Goal: Task Accomplishment & Management: Complete application form

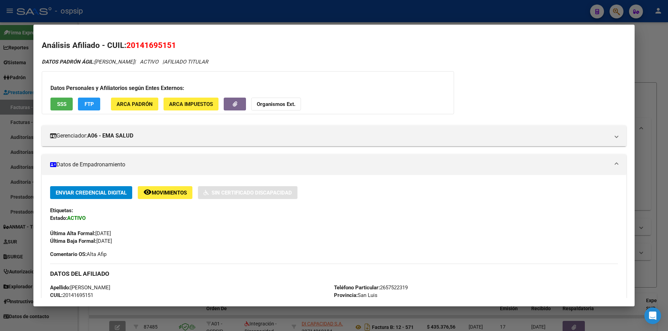
scroll to position [38, 0]
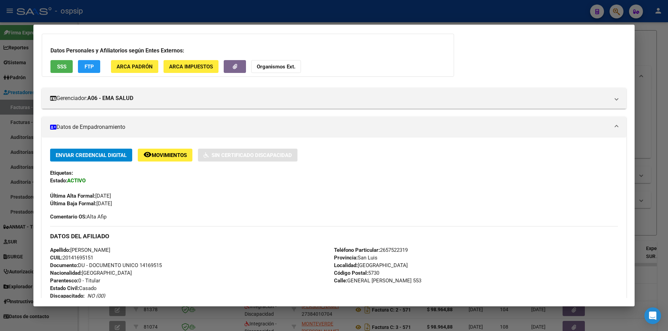
click at [154, 15] on div at bounding box center [334, 165] width 668 height 331
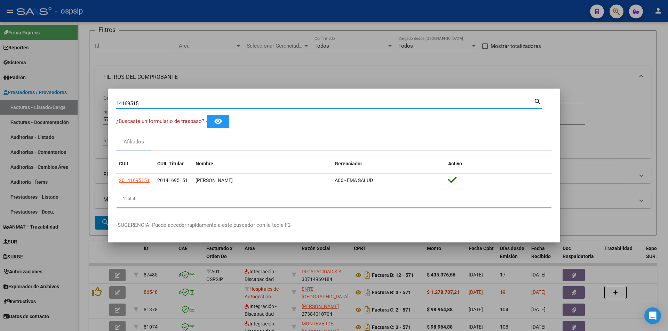
drag, startPoint x: 155, startPoint y: 105, endPoint x: 3, endPoint y: 91, distance: 152.9
click at [3, 91] on div "14169515 Buscar (apellido, dni, cuil, nro traspaso, cuit, obra social) search ¿…" at bounding box center [334, 165] width 668 height 331
paste input "42142109"
type input "42142109"
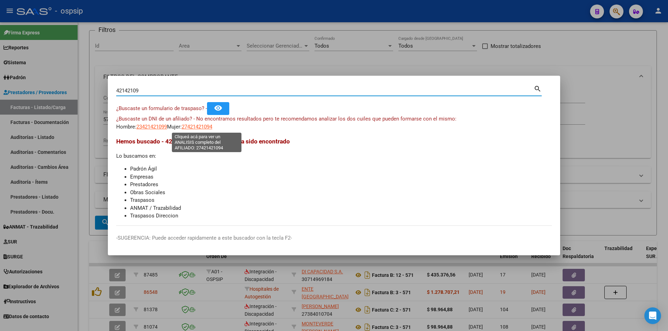
click at [211, 129] on span "27421421094" at bounding box center [197, 127] width 31 height 6
type textarea "27421421094"
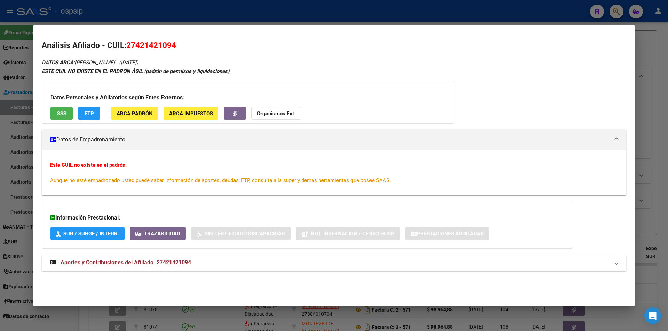
click at [190, 261] on span "Aportes y Contribuciones del Afiliado: 27421421094" at bounding box center [126, 262] width 130 height 7
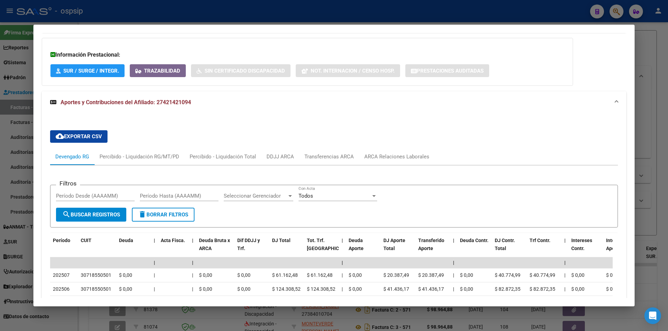
scroll to position [0, 0]
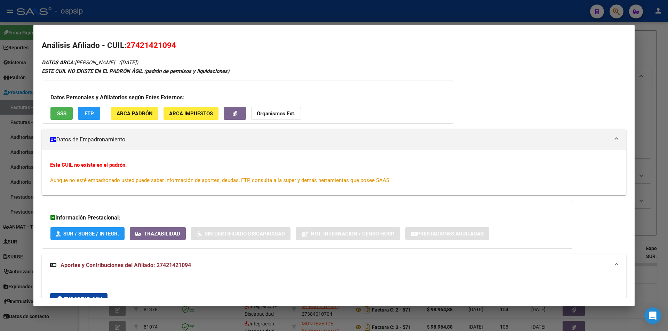
click at [57, 117] on span "SSS" at bounding box center [61, 114] width 9 height 6
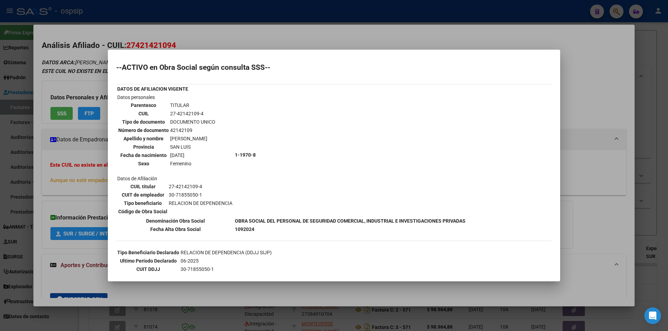
click at [166, 37] on div at bounding box center [334, 165] width 668 height 331
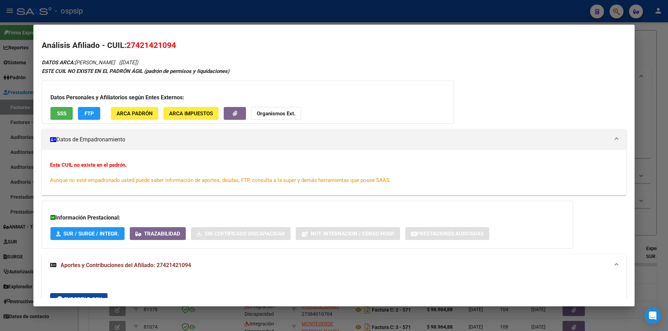
click at [154, 23] on div at bounding box center [334, 165] width 668 height 331
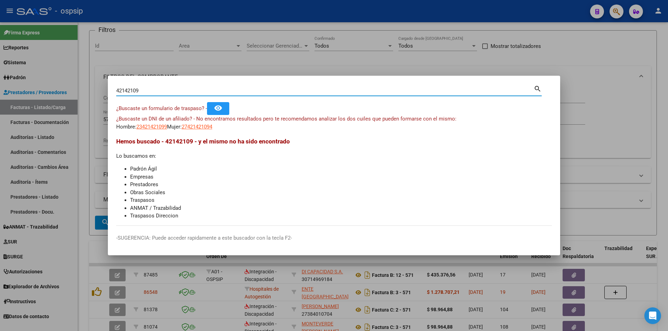
drag, startPoint x: 162, startPoint y: 93, endPoint x: 72, endPoint y: 90, distance: 90.5
click at [72, 90] on div "42142109 Buscar (apellido, dni, cuil, nro traspaso, cuit, obra social) search ¿…" at bounding box center [334, 165] width 668 height 331
paste input "37724166"
type input "37724166"
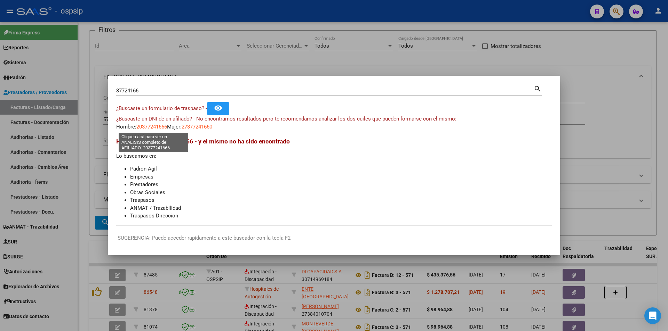
click at [161, 127] on span "20377241666" at bounding box center [151, 127] width 31 height 6
type textarea "20377241666"
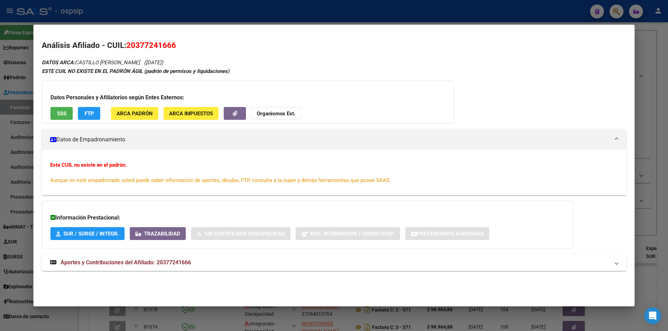
click at [150, 260] on span "Aportes y Contribuciones del Afiliado: 20377241666" at bounding box center [126, 262] width 130 height 7
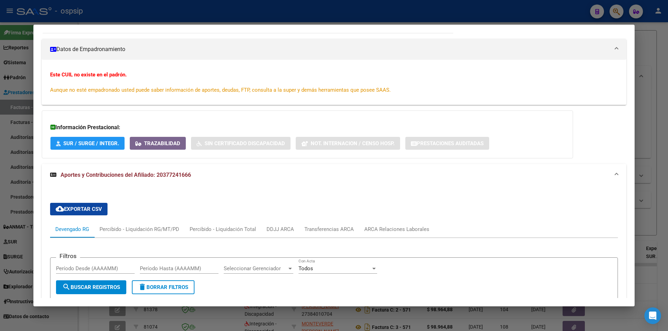
scroll to position [35, 0]
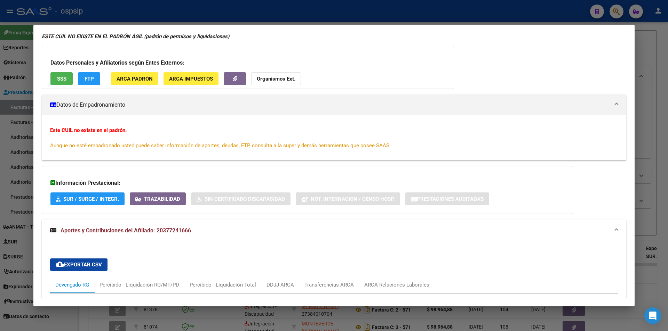
click at [63, 81] on span "SSS" at bounding box center [61, 79] width 9 height 6
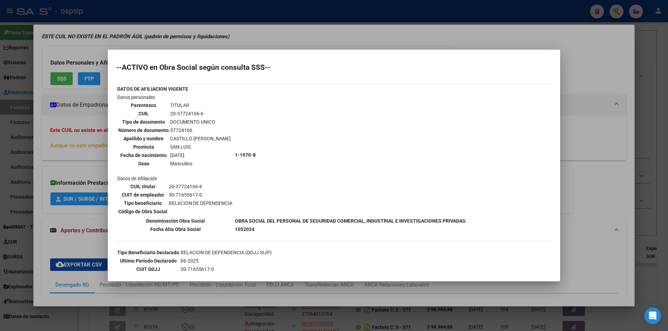
click at [187, 45] on div at bounding box center [334, 165] width 668 height 331
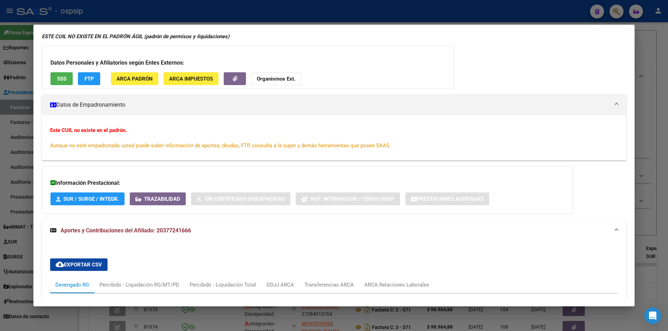
click at [166, 11] on div at bounding box center [334, 165] width 668 height 331
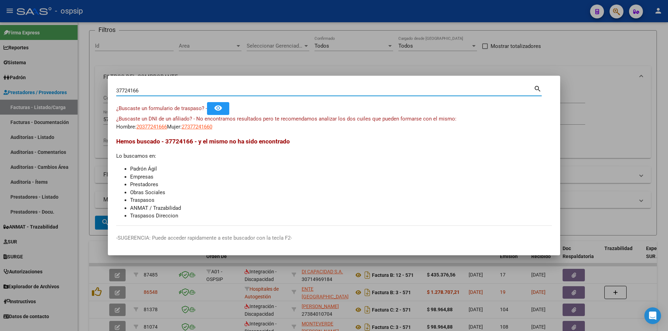
drag, startPoint x: 150, startPoint y: 90, endPoint x: 56, endPoint y: 91, distance: 94.3
click at [56, 91] on div "37724166 Buscar (apellido, dni, cuil, nro traspaso, cuit, obra social) search ¿…" at bounding box center [334, 165] width 668 height 331
paste input "43953888"
type input "43953888"
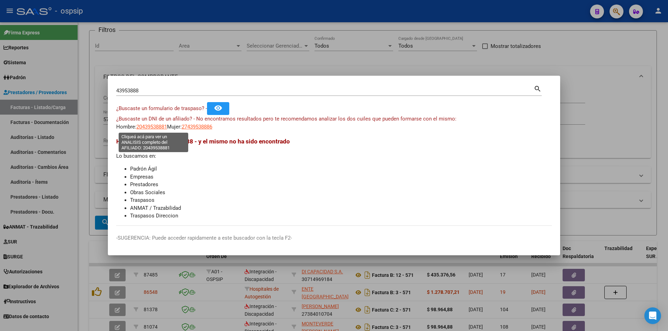
click at [159, 125] on span "20439538881" at bounding box center [151, 127] width 31 height 6
type textarea "20439538881"
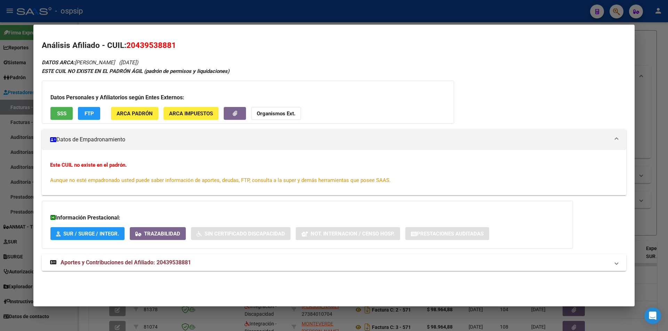
click at [157, 263] on span "Aportes y Contribuciones del Afiliado: 20439538881" at bounding box center [126, 262] width 130 height 7
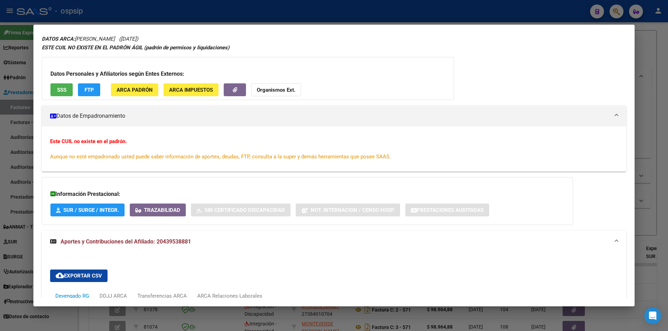
scroll to position [0, 0]
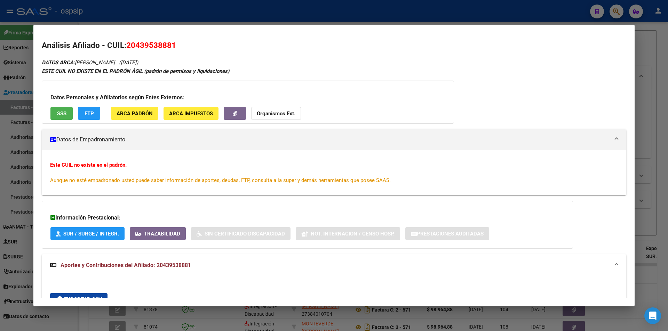
click at [60, 115] on span "SSS" at bounding box center [61, 114] width 9 height 6
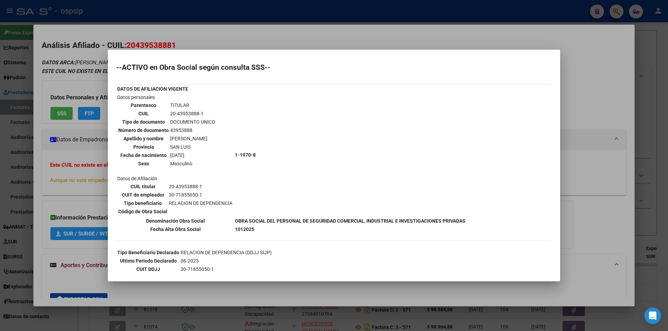
click at [185, 37] on div at bounding box center [334, 165] width 668 height 331
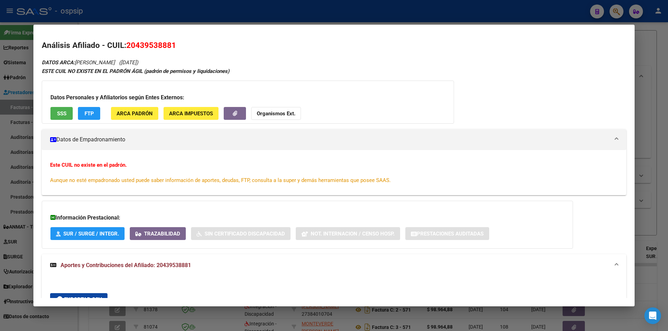
click at [183, 12] on div at bounding box center [334, 165] width 668 height 331
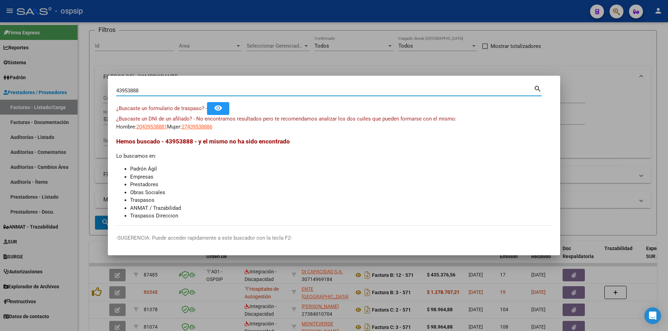
drag, startPoint x: 152, startPoint y: 93, endPoint x: 44, endPoint y: 88, distance: 107.6
click at [44, 88] on div "43953888 Buscar (apellido, dni, cuil, nro traspaso, cuit, obra social) search ¿…" at bounding box center [334, 165] width 668 height 331
paste input "23660251"
type input "23660251"
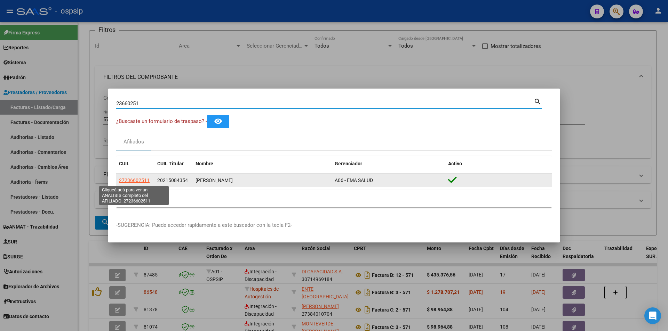
click at [146, 181] on span "27236602511" at bounding box center [134, 181] width 31 height 6
type textarea "27236602511"
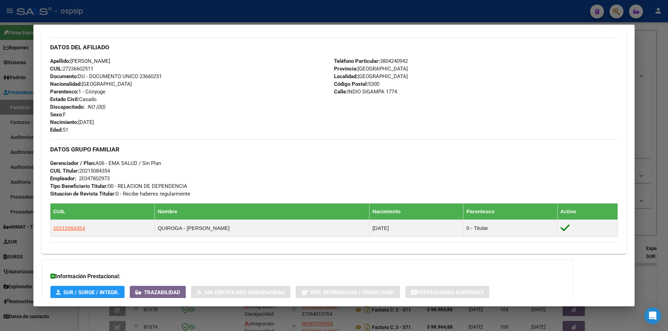
scroll to position [283, 0]
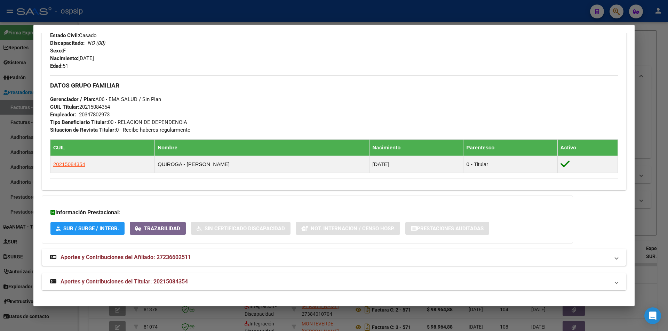
click at [163, 283] on span "Aportes y Contribuciones del Titular: 20215084354" at bounding box center [124, 282] width 127 height 7
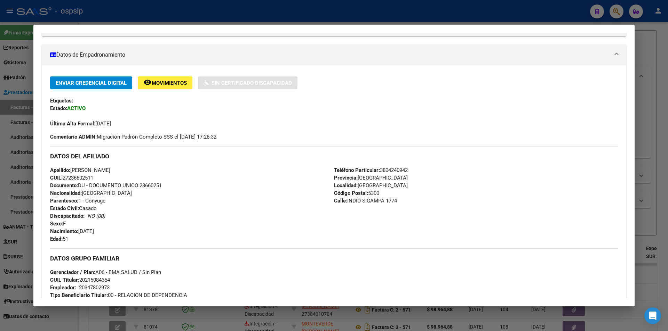
scroll to position [0, 0]
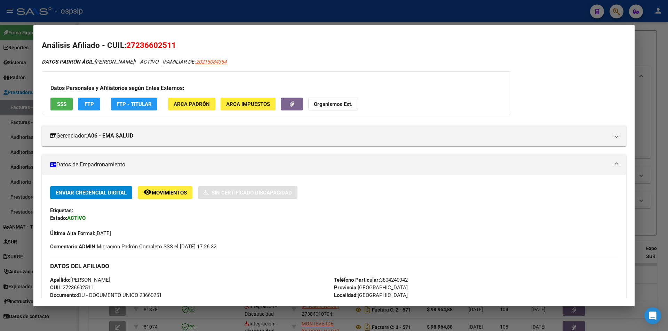
click at [54, 98] on button "SSS" at bounding box center [61, 104] width 22 height 13
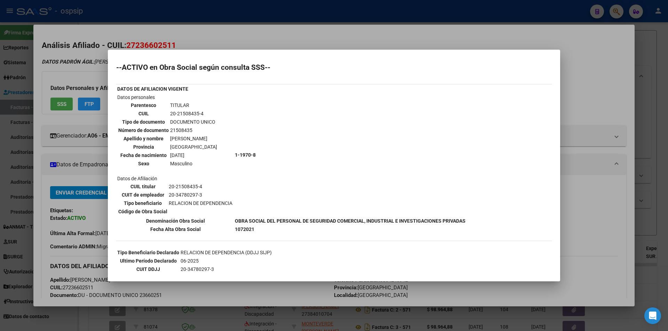
click at [196, 43] on div at bounding box center [334, 165] width 668 height 331
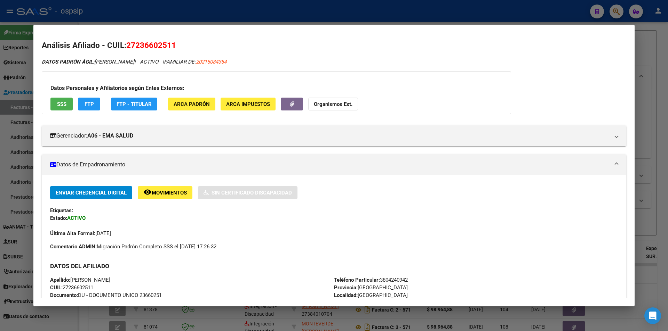
click at [180, 15] on div at bounding box center [334, 165] width 668 height 331
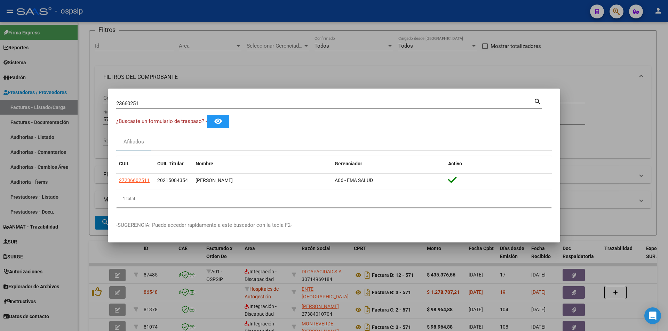
drag, startPoint x: 156, startPoint y: 105, endPoint x: 0, endPoint y: 90, distance: 156.8
click at [0, 90] on div "23660251 Buscar (apellido, dni, cuil, nro traspaso, cuit, obra social) search ¿…" at bounding box center [334, 165] width 668 height 331
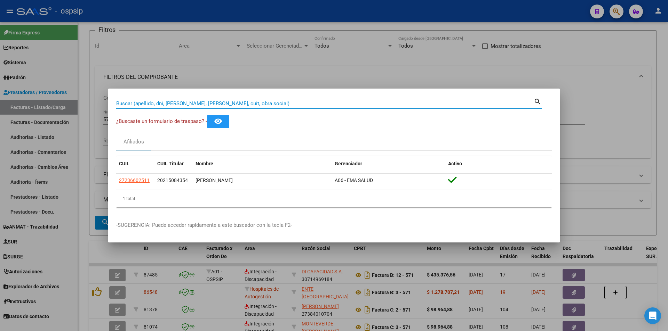
paste input "33757629"
type input "33757629"
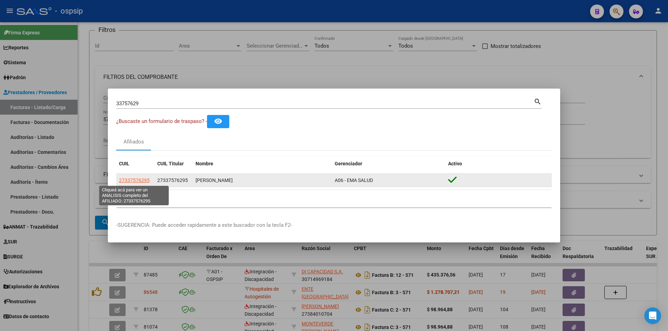
click at [132, 179] on span "27337576295" at bounding box center [134, 181] width 31 height 6
type textarea "27337576295"
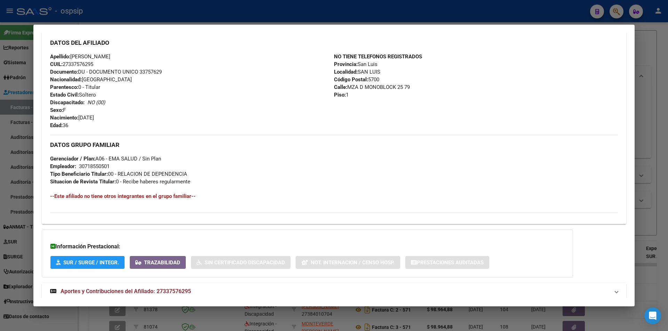
scroll to position [241, 0]
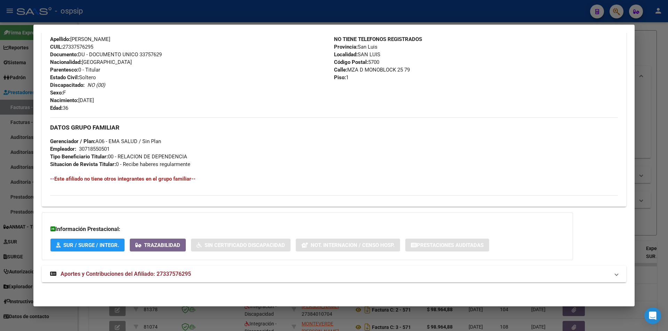
click at [164, 277] on span "Aportes y Contribuciones del Afiliado: 27337576295" at bounding box center [126, 274] width 130 height 7
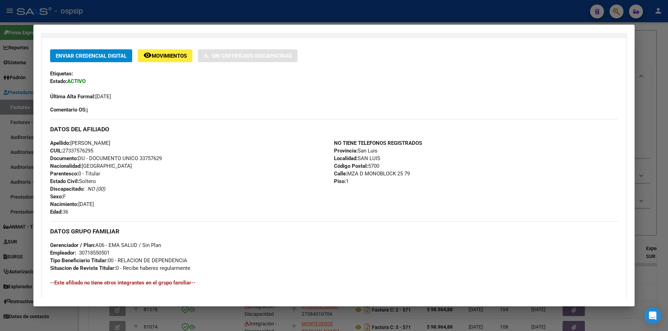
scroll to position [0, 0]
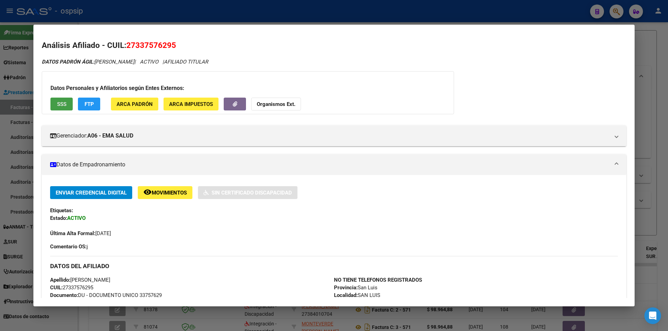
click at [52, 107] on button "SSS" at bounding box center [61, 104] width 22 height 13
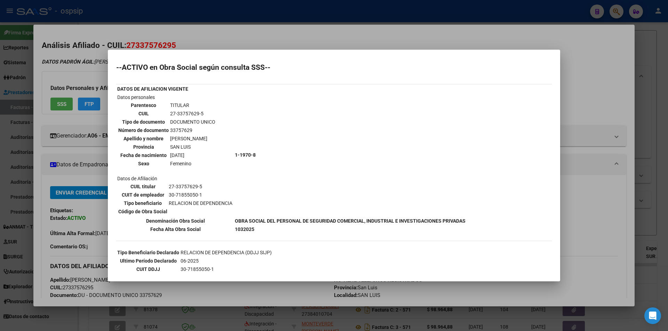
click at [494, 47] on div at bounding box center [334, 165] width 668 height 331
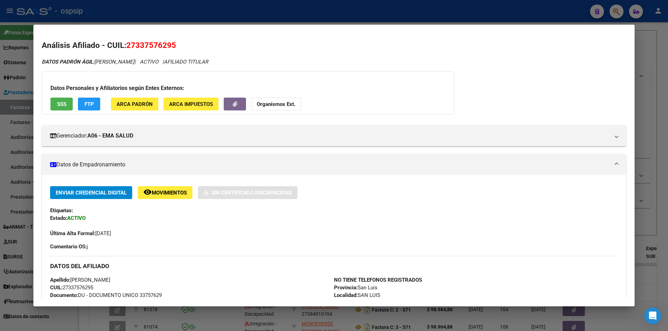
click at [472, 15] on div at bounding box center [334, 165] width 668 height 331
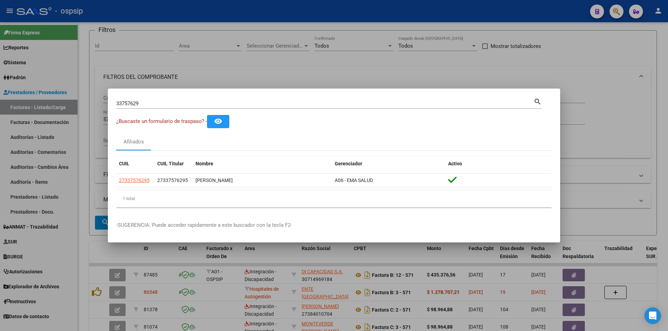
click at [592, 121] on div at bounding box center [334, 165] width 668 height 331
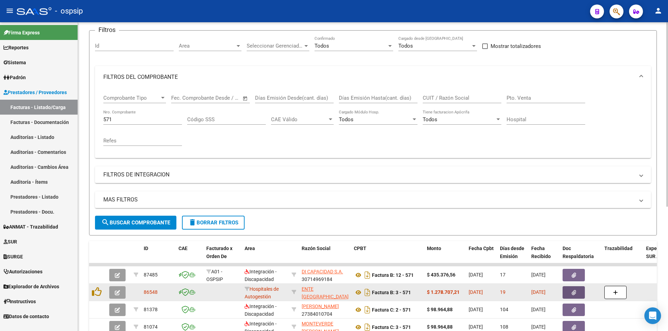
click at [572, 290] on span "button" at bounding box center [573, 293] width 5 height 6
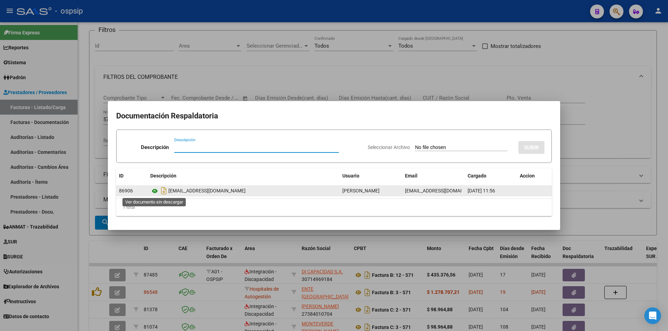
click at [155, 191] on icon at bounding box center [154, 191] width 9 height 8
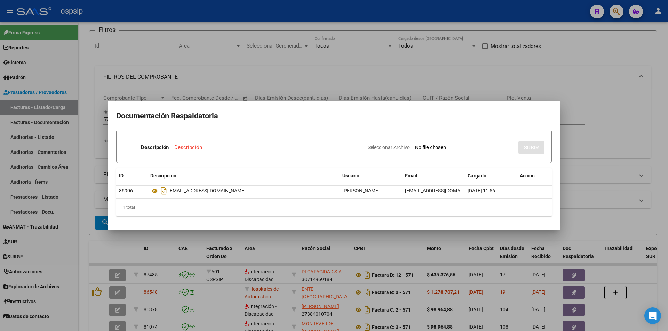
click at [372, 75] on div at bounding box center [334, 165] width 668 height 331
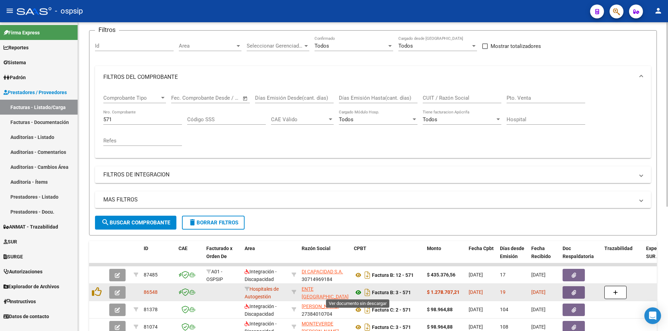
click at [359, 295] on icon at bounding box center [358, 293] width 9 height 8
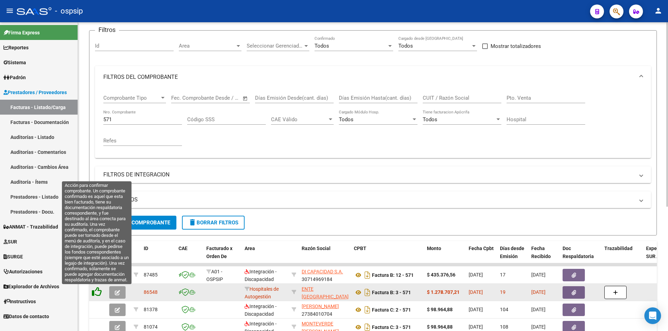
click at [93, 293] on icon at bounding box center [97, 292] width 10 height 10
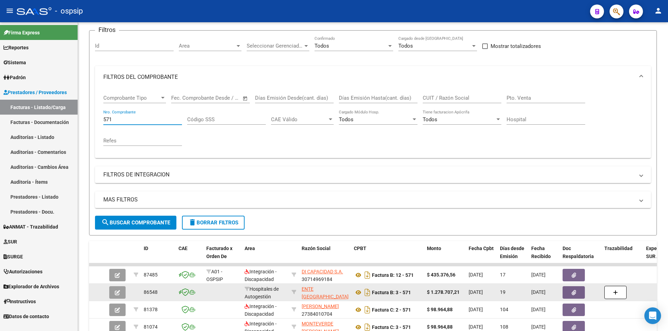
drag, startPoint x: 138, startPoint y: 119, endPoint x: 25, endPoint y: 126, distance: 112.5
click at [29, 126] on mat-sidenav-container "Firma Express Reportes Egresos Devengados Auditorías x Área Auditorías x Usuari…" at bounding box center [334, 176] width 668 height 309
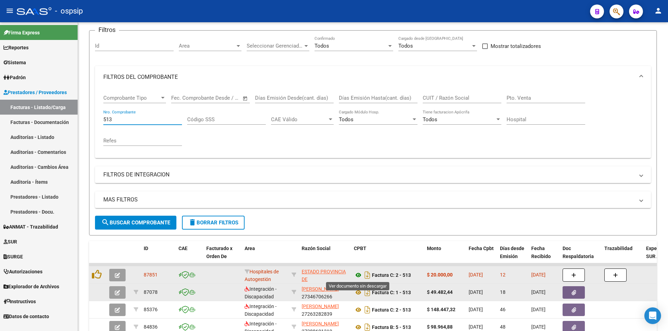
click at [356, 276] on icon at bounding box center [358, 275] width 9 height 8
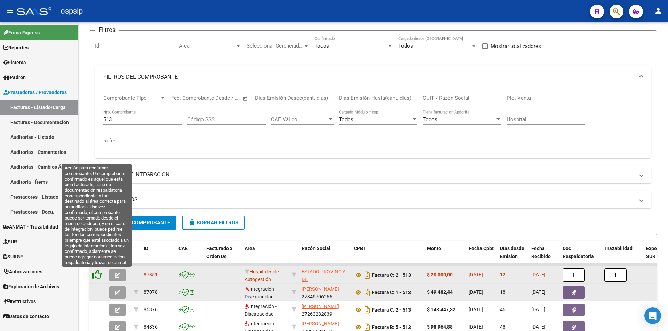
click at [97, 274] on icon at bounding box center [97, 275] width 10 height 10
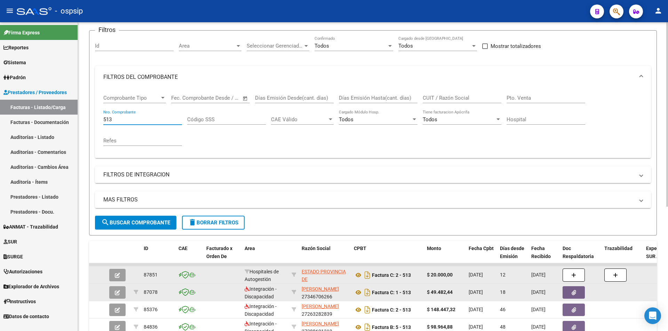
click at [120, 120] on input "513" at bounding box center [142, 120] width 79 height 6
type input "5"
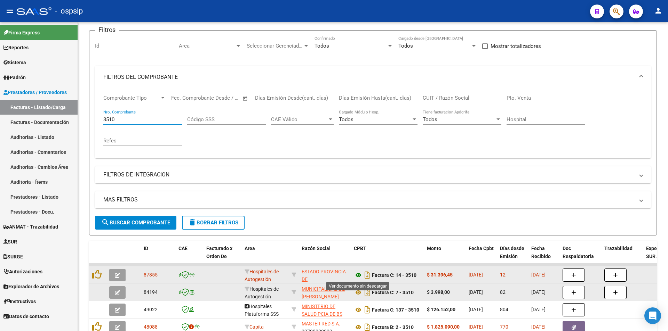
click at [357, 274] on icon at bounding box center [358, 275] width 9 height 8
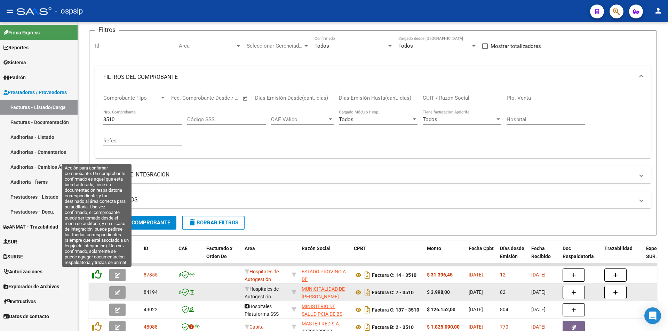
click at [97, 276] on icon at bounding box center [97, 275] width 10 height 10
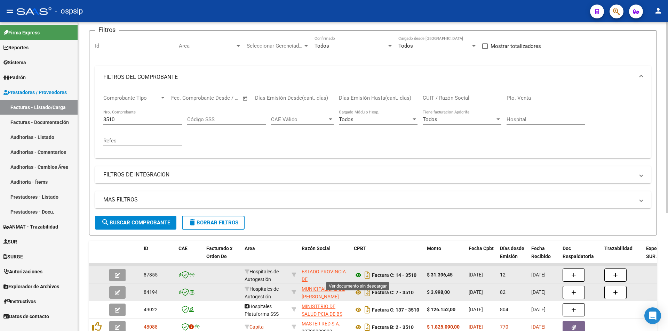
click at [357, 276] on icon at bounding box center [358, 275] width 9 height 8
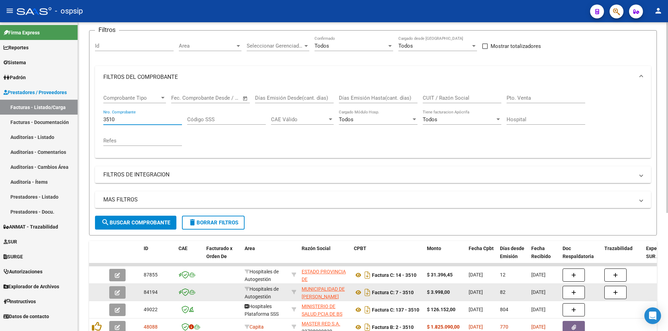
click at [135, 122] on input "3510" at bounding box center [142, 120] width 79 height 6
type input "3"
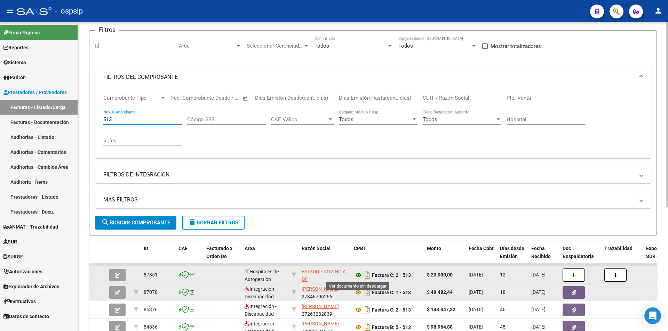
click at [359, 276] on icon at bounding box center [358, 275] width 9 height 8
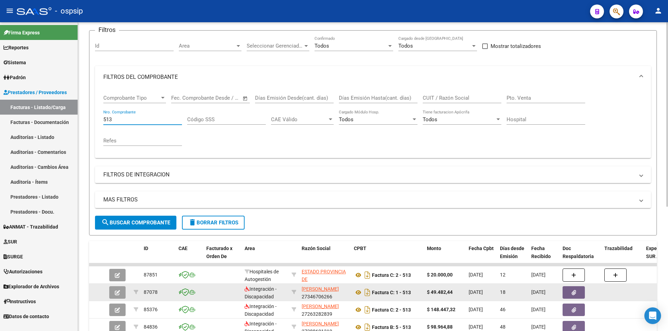
click at [162, 119] on input "513" at bounding box center [142, 120] width 79 height 6
type input "5"
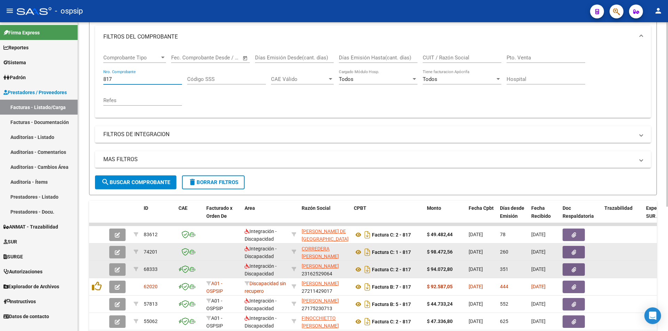
scroll to position [70, 0]
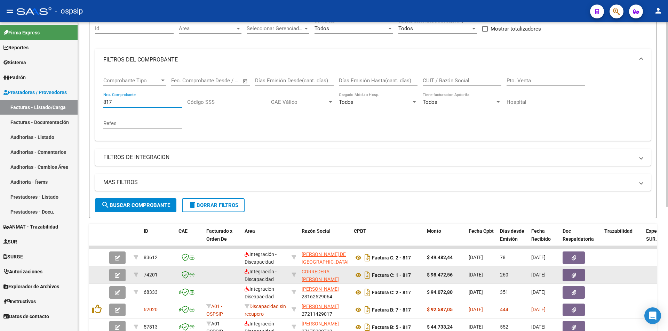
click at [106, 103] on input "817" at bounding box center [142, 102] width 79 height 6
type input "317"
drag, startPoint x: 113, startPoint y: 104, endPoint x: 7, endPoint y: 104, distance: 106.1
click at [7, 104] on mat-sidenav-container "Firma Express Reportes Egresos Devengados Auditorías x Área Auditorías x Usuari…" at bounding box center [334, 176] width 668 height 309
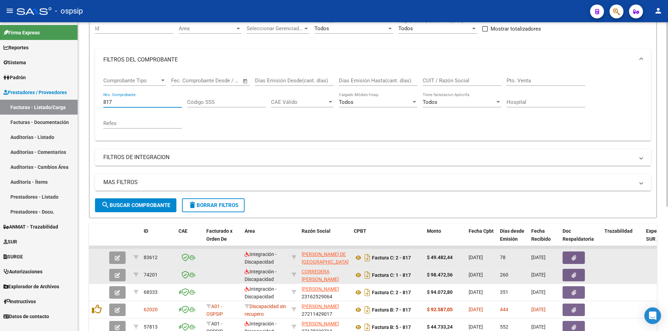
scroll to position [0, 0]
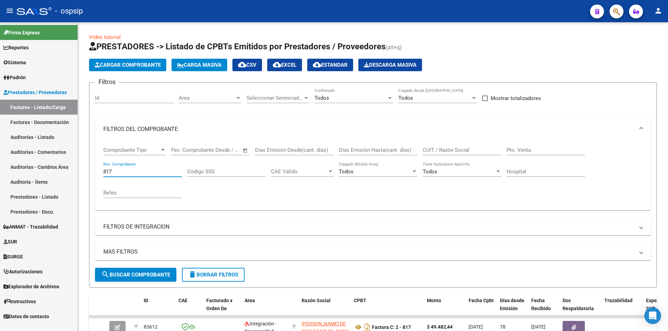
type input "817"
click at [147, 69] on button "Cargar Comprobante" at bounding box center [127, 65] width 77 height 13
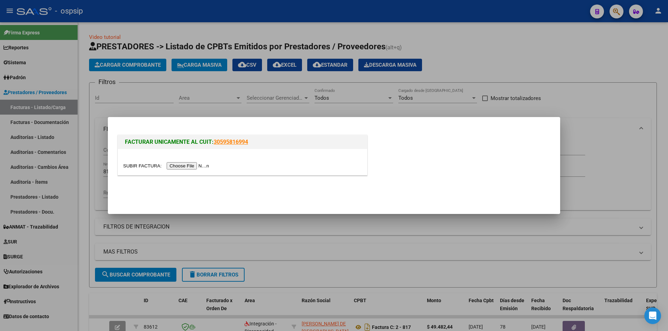
click at [191, 162] on input "file" at bounding box center [167, 165] width 88 height 7
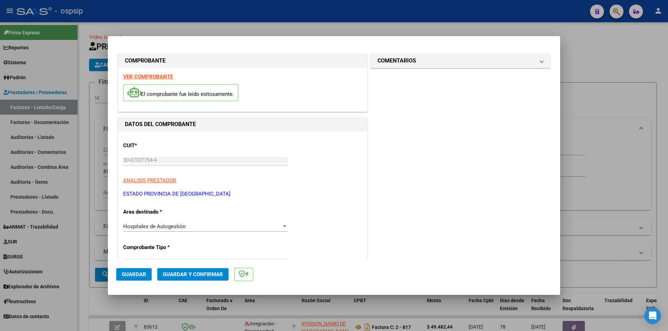
click at [140, 270] on button "Guardar" at bounding box center [133, 274] width 35 height 13
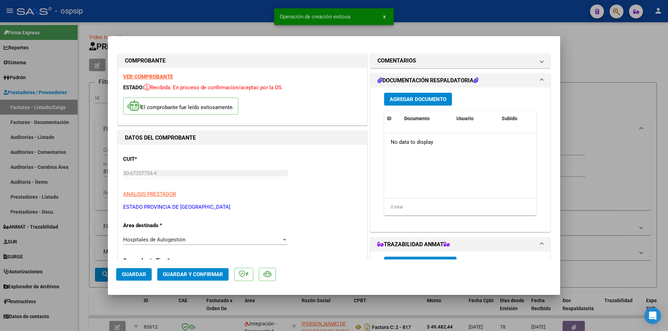
click at [139, 274] on span "Guardar" at bounding box center [134, 275] width 24 height 6
click at [631, 92] on div at bounding box center [334, 165] width 668 height 331
type input "$ 0,00"
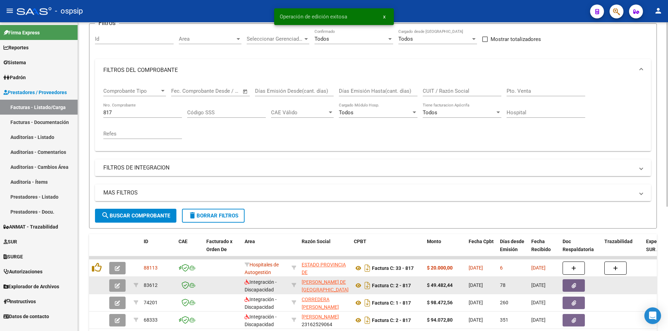
scroll to position [70, 0]
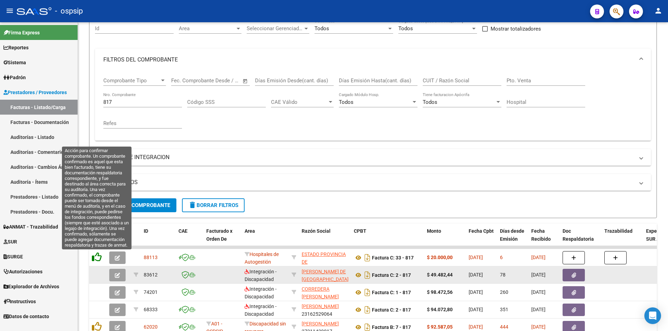
click at [94, 260] on icon at bounding box center [97, 257] width 10 height 10
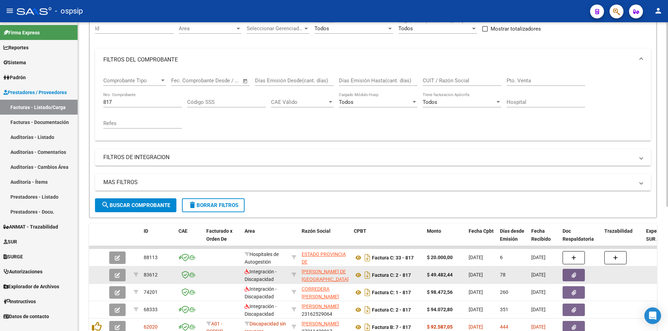
click at [136, 104] on input "817" at bounding box center [142, 102] width 79 height 6
type input "8"
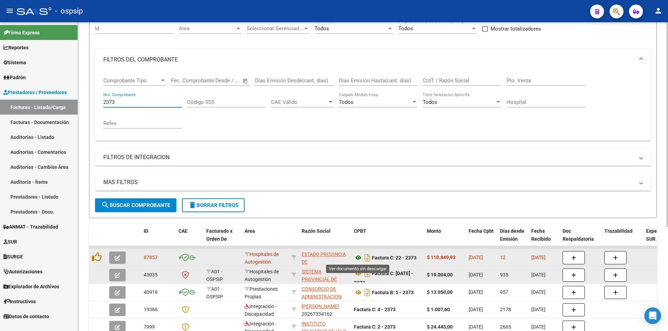
click at [358, 258] on icon at bounding box center [358, 258] width 9 height 8
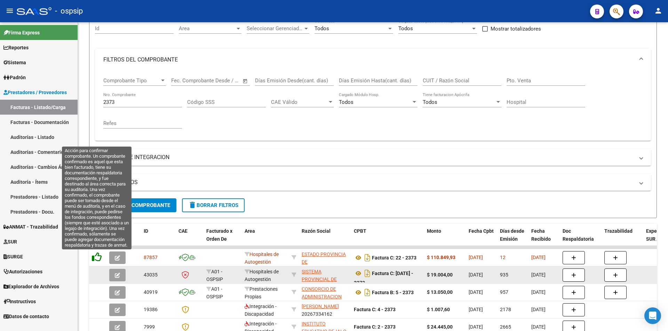
click at [98, 259] on icon at bounding box center [97, 257] width 10 height 10
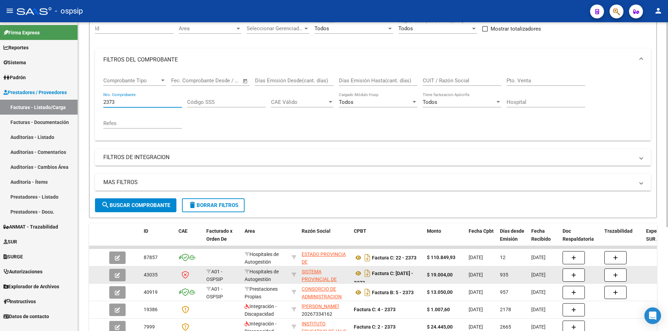
click at [163, 103] on input "2373" at bounding box center [142, 102] width 79 height 6
type input "2"
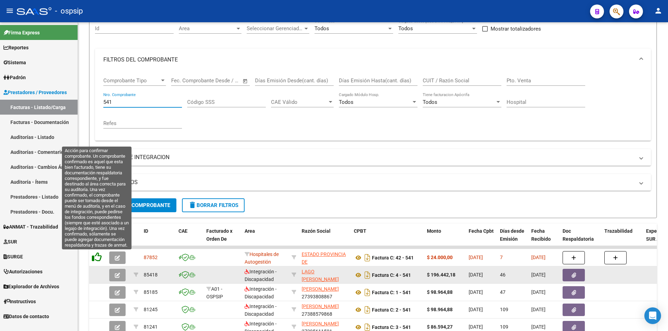
click at [95, 260] on icon at bounding box center [97, 257] width 10 height 10
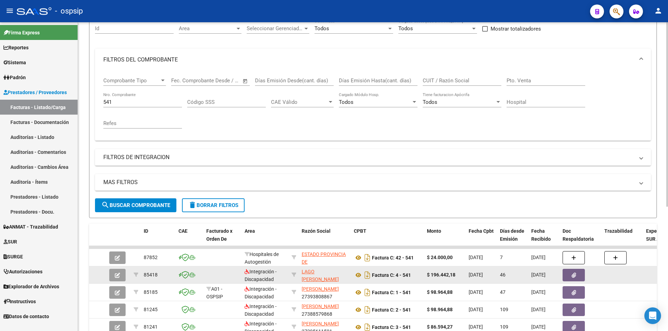
click at [134, 104] on input "541" at bounding box center [142, 102] width 79 height 6
type input "5"
type input "6"
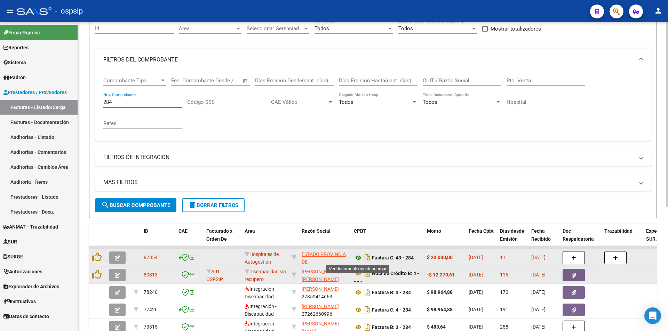
click at [355, 259] on icon at bounding box center [358, 258] width 9 height 8
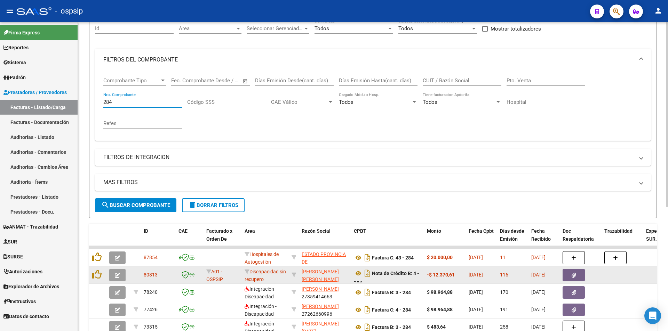
click at [122, 99] on input "284" at bounding box center [142, 102] width 79 height 6
type input "2"
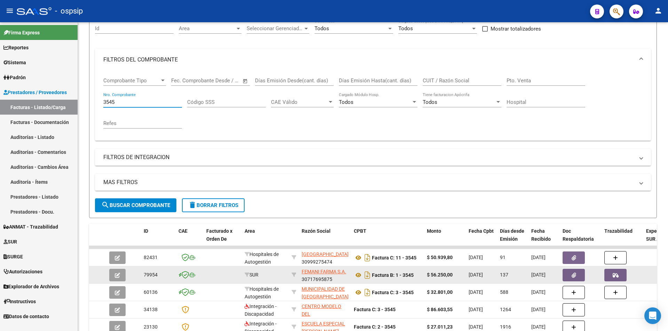
type input "3545"
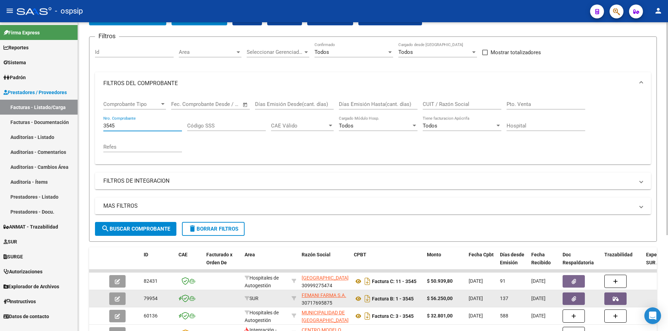
scroll to position [35, 0]
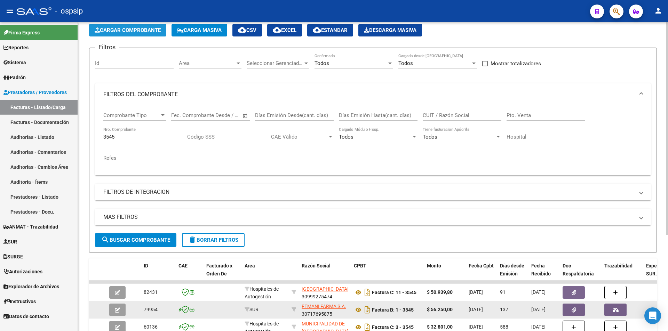
click at [124, 32] on span "Cargar Comprobante" at bounding box center [128, 30] width 66 height 6
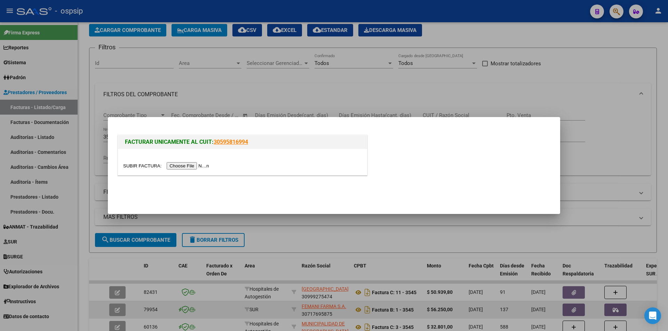
click at [196, 167] on input "file" at bounding box center [167, 165] width 88 height 7
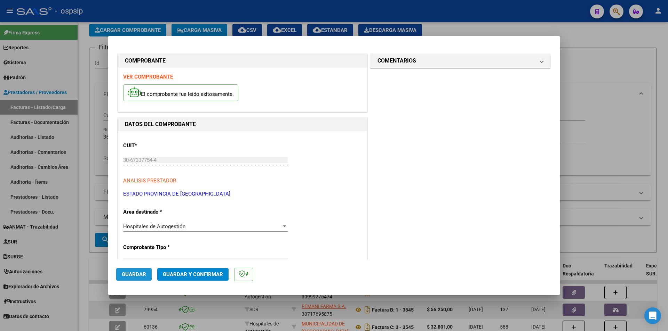
click at [125, 276] on span "Guardar" at bounding box center [134, 275] width 24 height 6
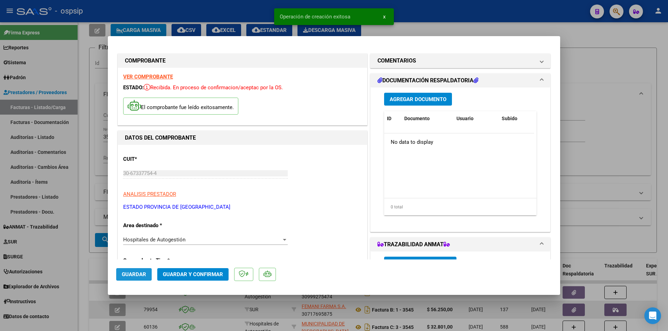
click at [125, 276] on span "Guardar" at bounding box center [134, 275] width 24 height 6
click at [619, 120] on div at bounding box center [334, 165] width 668 height 331
type input "$ 0,00"
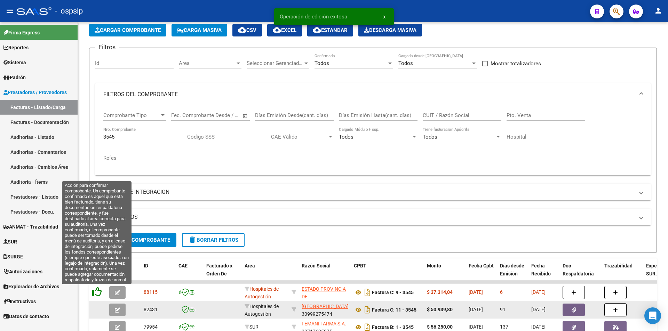
click at [98, 294] on icon at bounding box center [97, 292] width 10 height 10
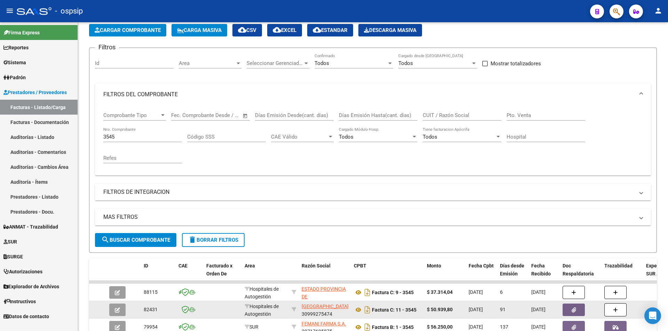
drag, startPoint x: 130, startPoint y: 137, endPoint x: 0, endPoint y: 142, distance: 129.8
click at [0, 142] on mat-sidenav-container "Firma Express Reportes Egresos Devengados Auditorías x Área Auditorías x Usuari…" at bounding box center [334, 176] width 668 height 309
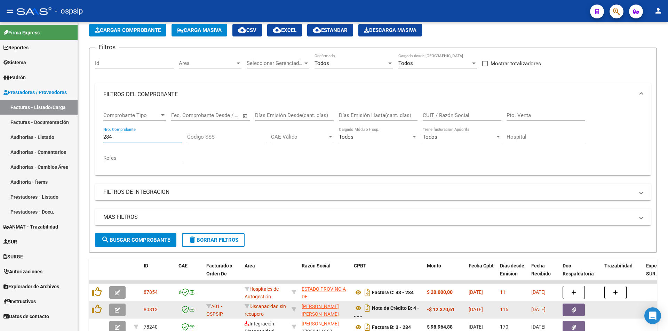
drag, startPoint x: 134, startPoint y: 139, endPoint x: 0, endPoint y: 135, distance: 134.3
click at [0, 131] on mat-sidenav-container "Firma Express Reportes Egresos Devengados Auditorías x Área Auditorías x Usuari…" at bounding box center [334, 176] width 668 height 309
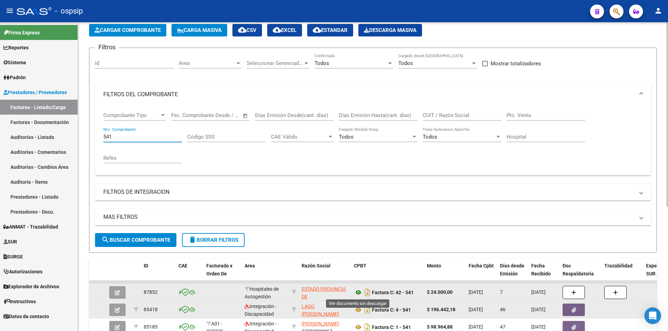
type input "541"
click at [359, 293] on icon at bounding box center [358, 293] width 9 height 8
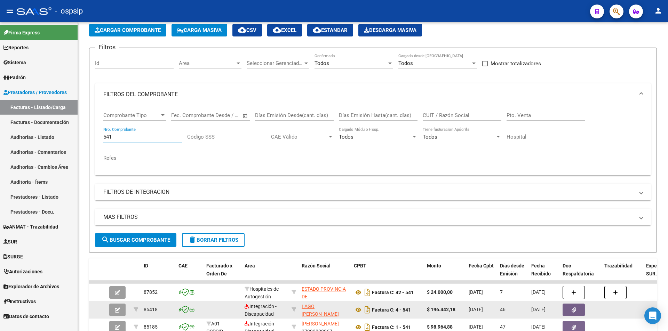
drag, startPoint x: 117, startPoint y: 137, endPoint x: 37, endPoint y: 142, distance: 79.8
click at [39, 142] on mat-sidenav-container "Firma Express Reportes Egresos Devengados Auditorías x Área Auditorías x Usuari…" at bounding box center [334, 176] width 668 height 309
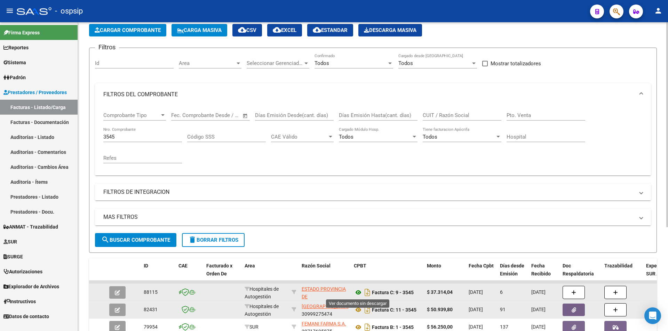
click at [357, 295] on icon at bounding box center [358, 293] width 9 height 8
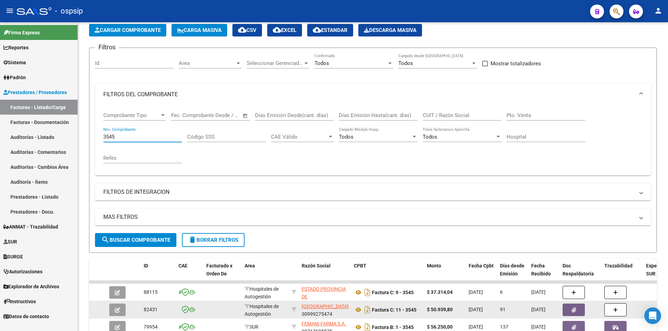
drag, startPoint x: 129, startPoint y: 139, endPoint x: 3, endPoint y: 119, distance: 127.1
click at [3, 119] on mat-sidenav-container "Firma Express Reportes Egresos Devengados Auditorías x Área Auditorías x Usuari…" at bounding box center [334, 176] width 668 height 309
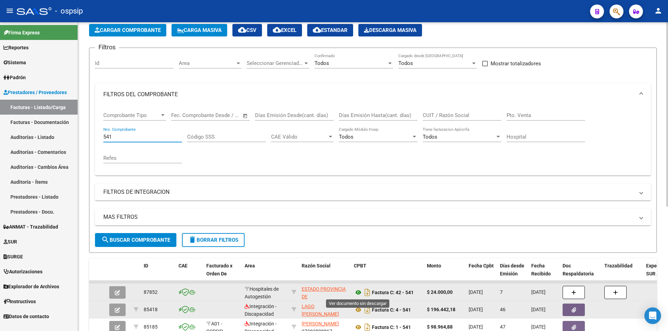
click at [358, 292] on icon at bounding box center [358, 293] width 9 height 8
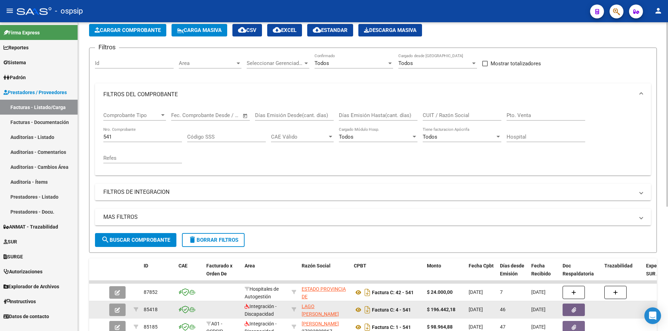
click at [118, 136] on input "541" at bounding box center [142, 137] width 79 height 6
type input "5"
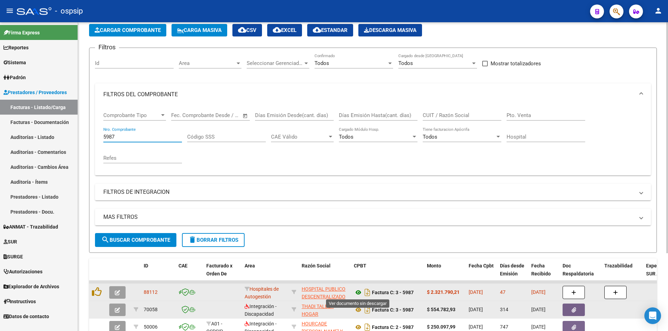
click at [355, 291] on icon at bounding box center [358, 293] width 9 height 8
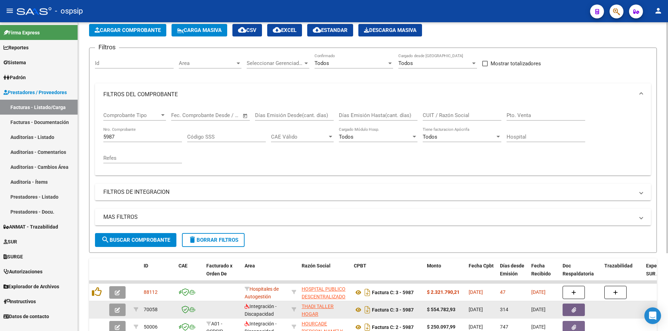
click at [137, 137] on input "5987" at bounding box center [142, 137] width 79 height 6
type input "5"
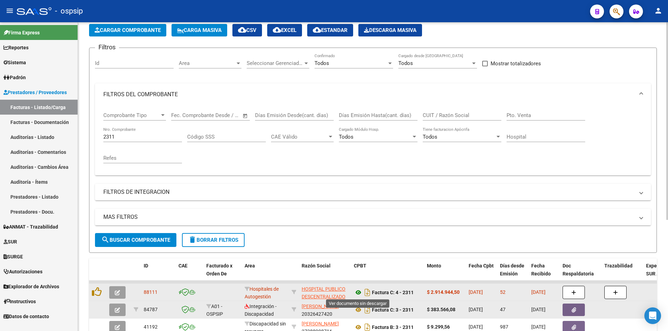
click at [359, 291] on icon at bounding box center [358, 293] width 9 height 8
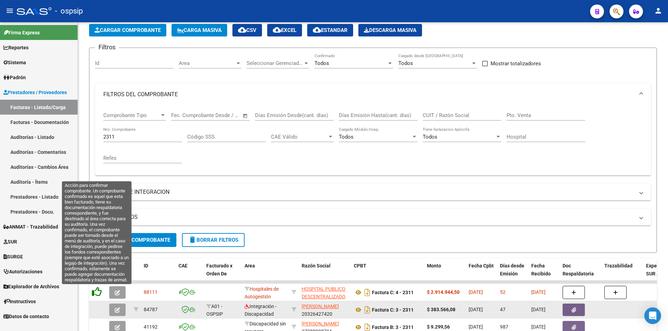
click at [93, 291] on icon at bounding box center [97, 292] width 10 height 10
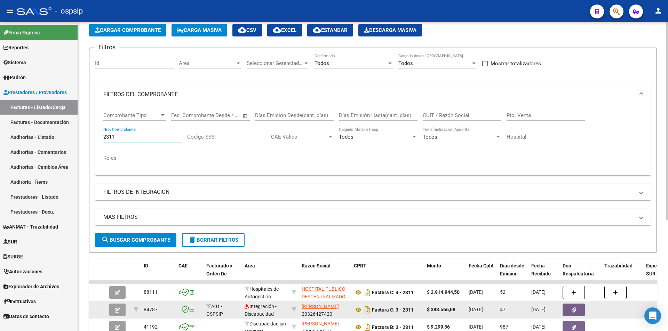
click at [123, 139] on input "2311" at bounding box center [142, 137] width 79 height 6
type input "2"
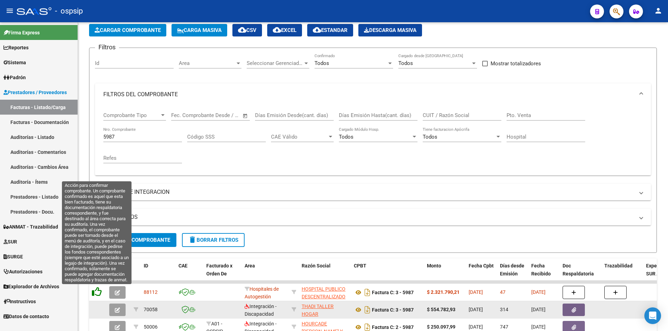
click at [100, 292] on icon at bounding box center [97, 292] width 10 height 10
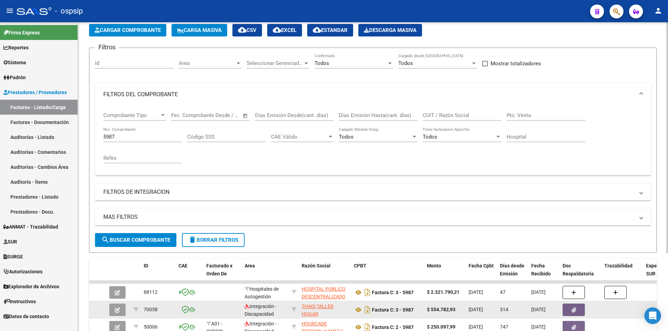
click at [132, 139] on input "5987" at bounding box center [142, 137] width 79 height 6
type input "5"
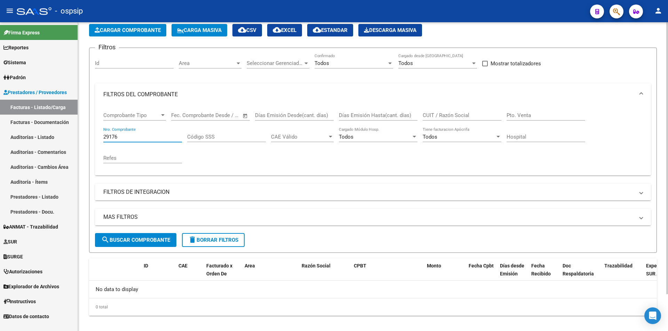
click at [108, 136] on input "29176" at bounding box center [142, 137] width 79 height 6
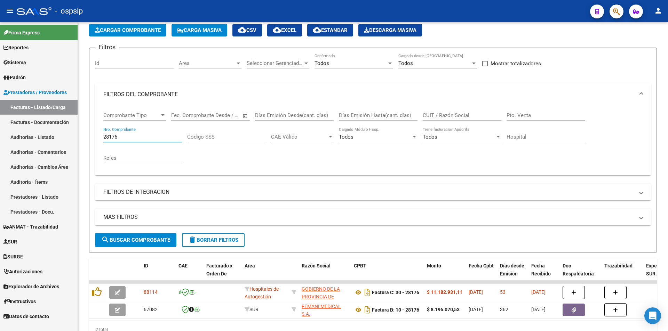
type input "28176"
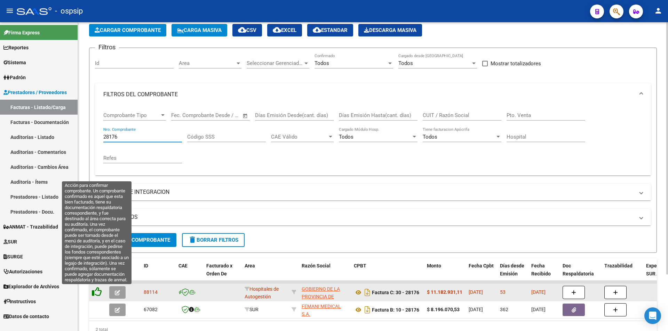
click at [98, 291] on icon at bounding box center [97, 292] width 10 height 10
